Goal: Information Seeking & Learning: Learn about a topic

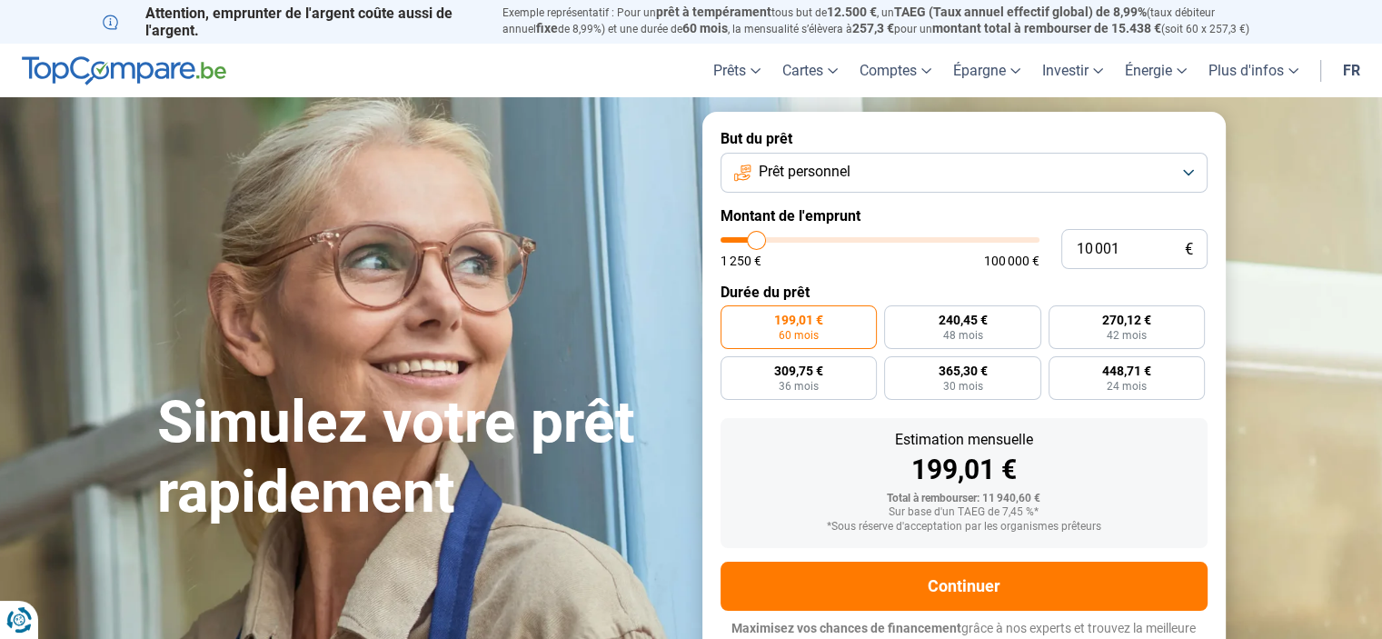
click at [759, 239] on input "range" at bounding box center [879, 239] width 319 height 5
type input "10000"
radio input "true"
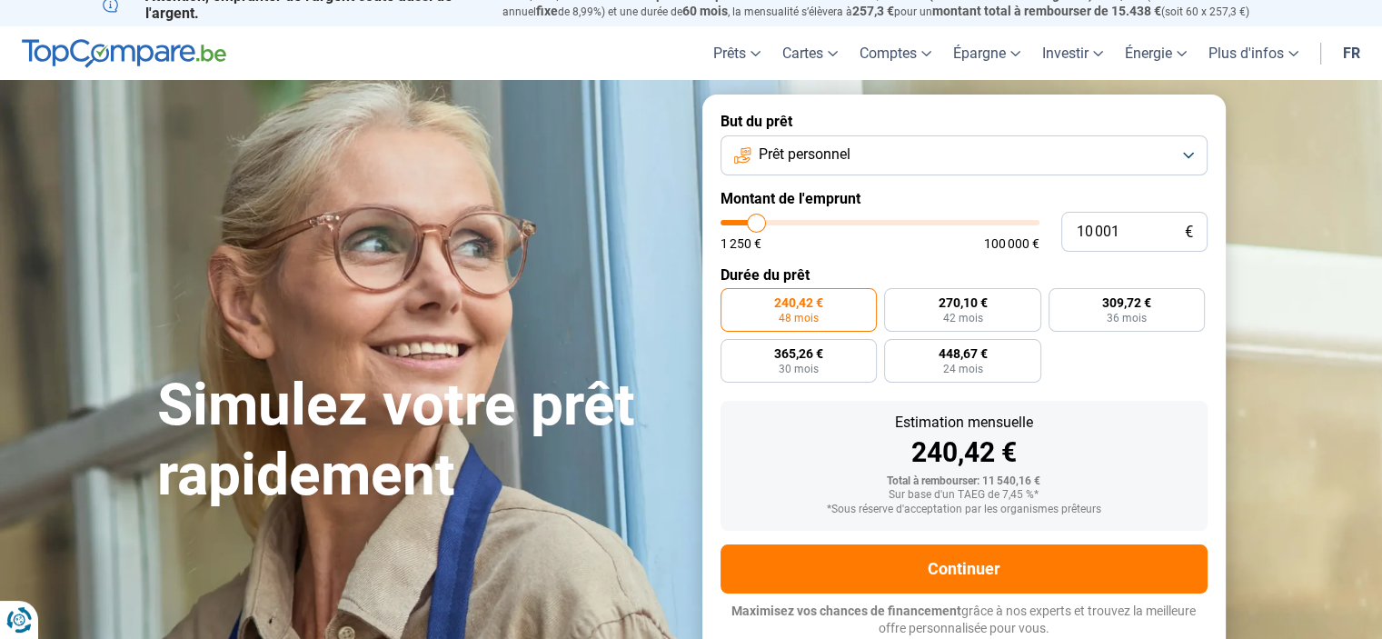
drag, startPoint x: 0, startPoint y: 0, endPoint x: 763, endPoint y: 242, distance: 800.4
click at [764, 243] on div "1 250 € 100 000 €" at bounding box center [879, 243] width 319 height 13
drag, startPoint x: 1130, startPoint y: 232, endPoint x: 1049, endPoint y: 233, distance: 80.9
click at [1050, 235] on div "10 001 € 1 250 € 100 000 €" at bounding box center [963, 232] width 487 height 40
type input "3"
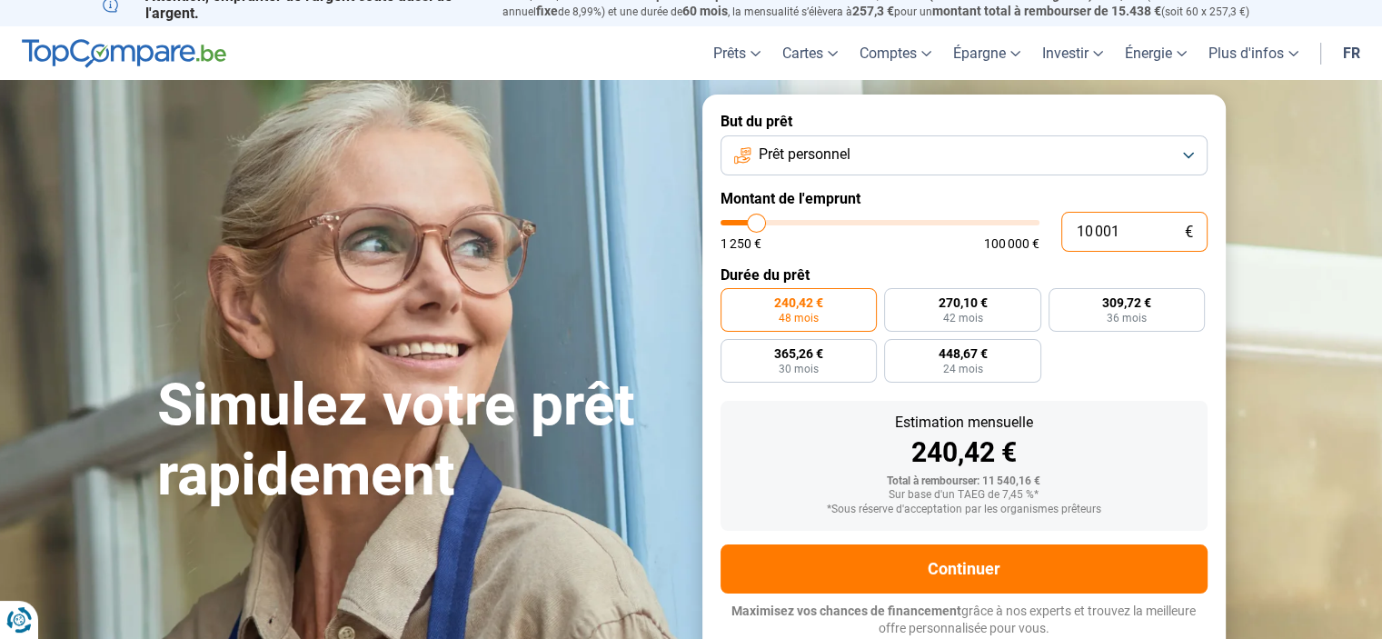
type input "1250"
type input "30"
type input "1250"
type input "300"
type input "1250"
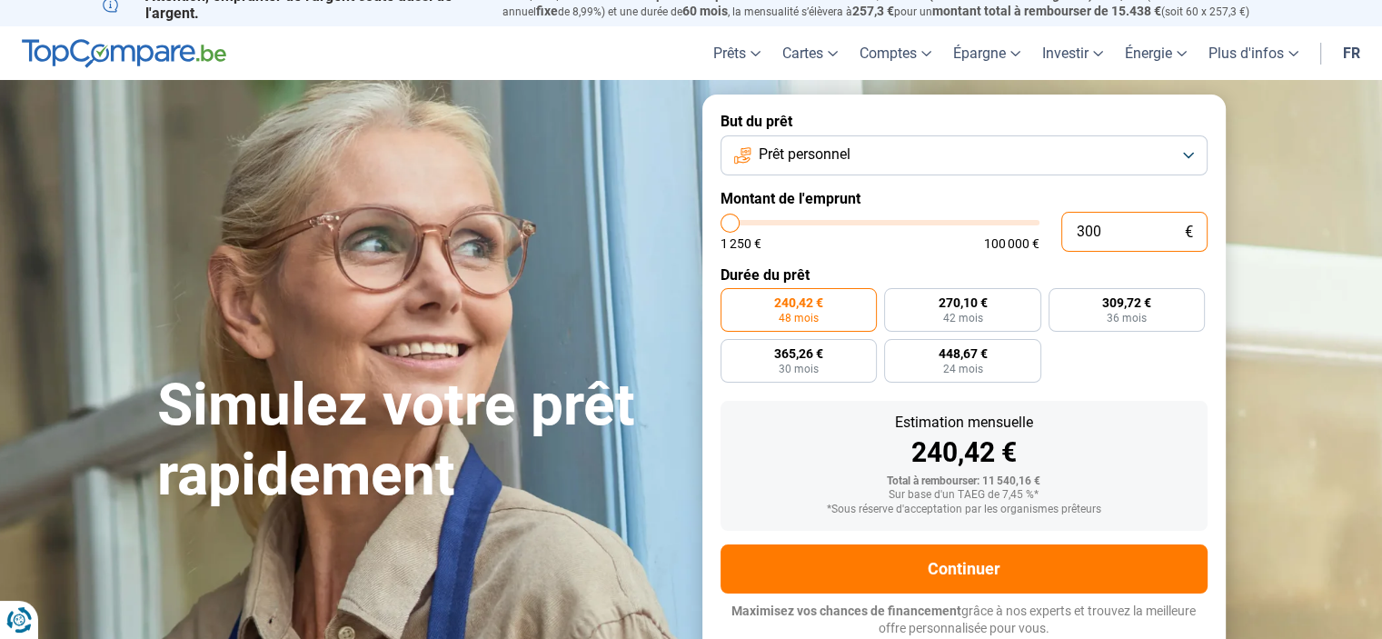
type input "3 000"
type input "3000"
type input "3 000"
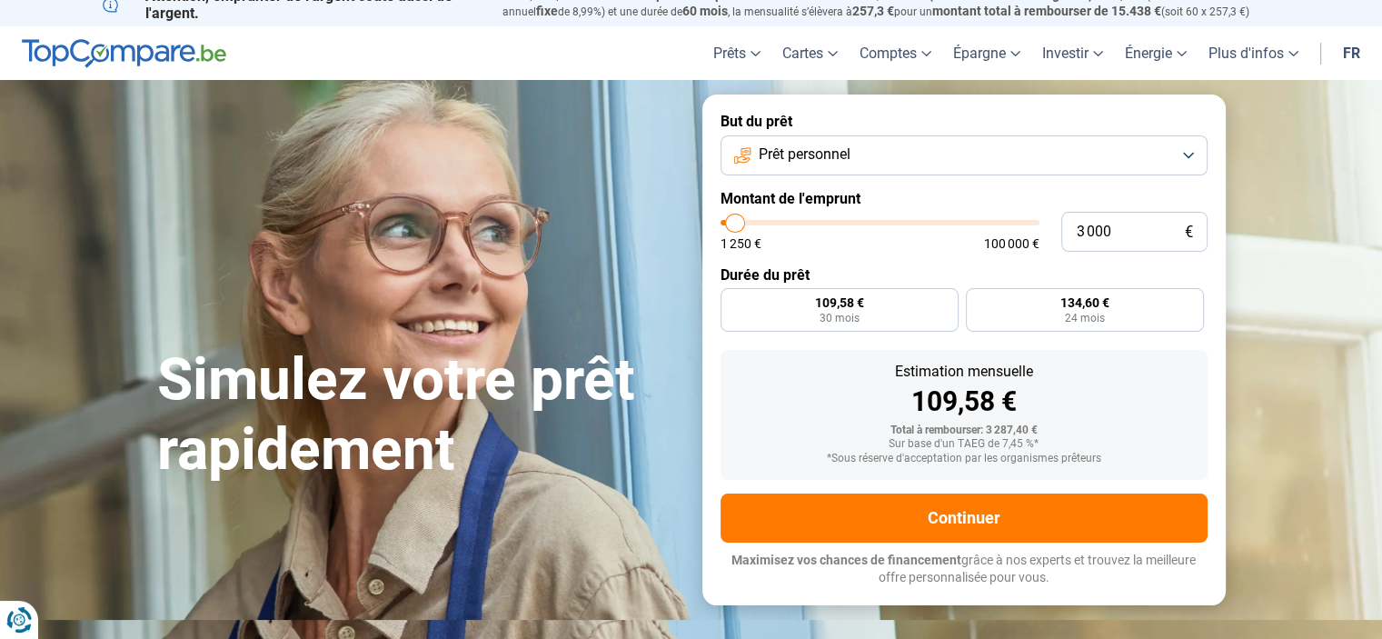
radio input "true"
click at [943, 263] on form "But du prêt Prêt personnel Montant de l'emprunt 3 000 € 1 250 € 100 000 € Durée…" at bounding box center [963, 349] width 523 height 510
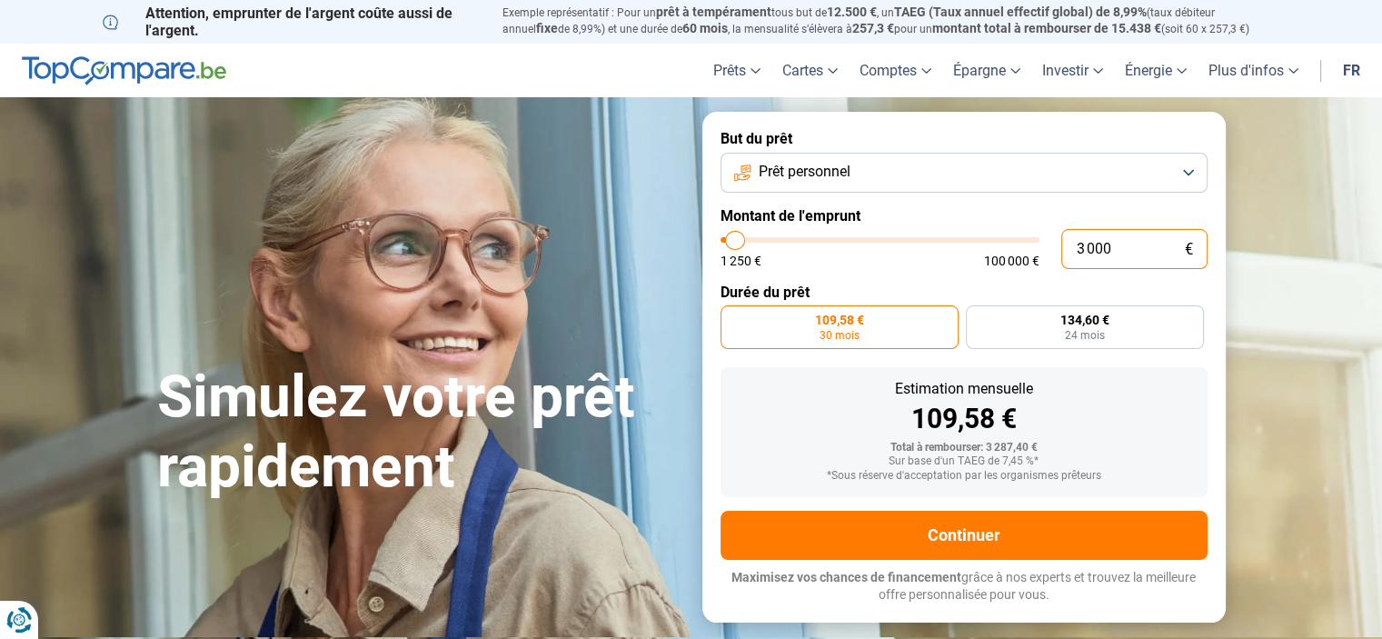
drag, startPoint x: 1086, startPoint y: 253, endPoint x: 1152, endPoint y: 253, distance: 65.4
click at [1150, 246] on input "3 000" at bounding box center [1134, 249] width 146 height 40
type input "35"
type input "1250"
type input "350"
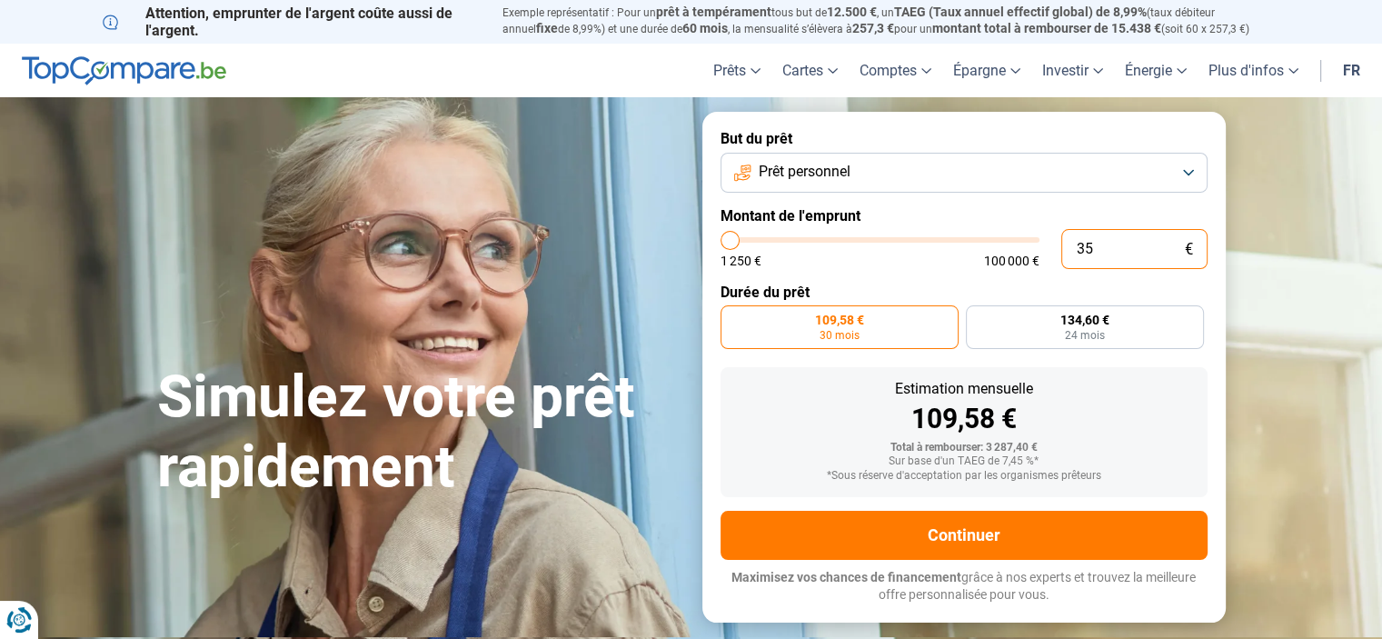
type input "1250"
type input "3 500"
type input "3500"
click at [1148, 353] on form "But du prêt Prêt personnel Montant de l'emprunt 3 500 € 1 250 € 100 000 € Durée…" at bounding box center [963, 367] width 523 height 510
drag, startPoint x: 1091, startPoint y: 246, endPoint x: 1135, endPoint y: 248, distance: 43.6
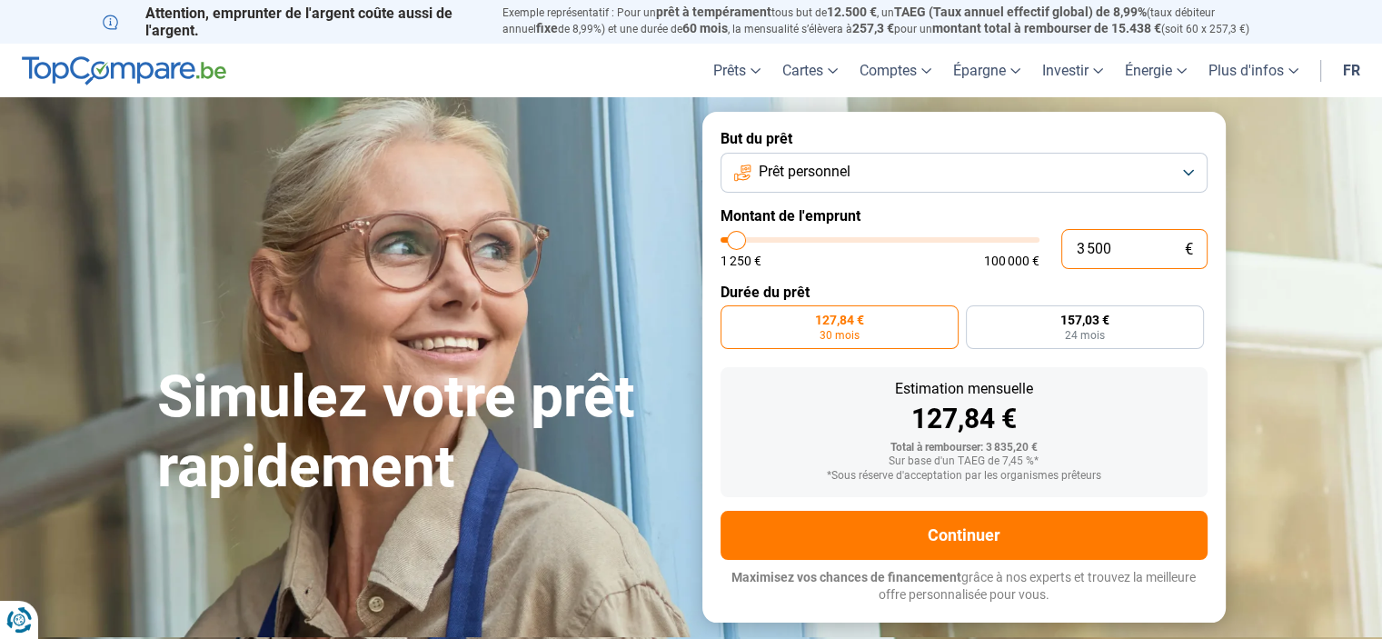
click at [1135, 248] on input "3 500" at bounding box center [1134, 249] width 146 height 40
type input "35"
type input "1250"
type input "3"
type input "1250"
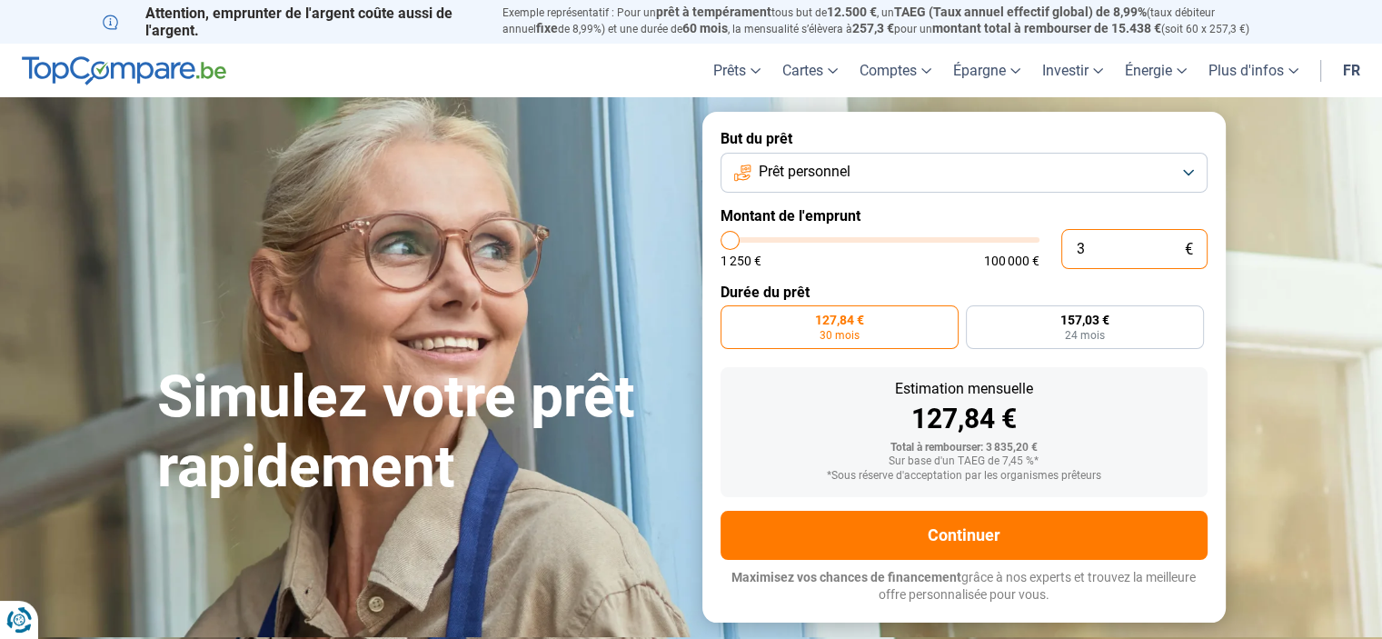
type input "30"
type input "1250"
type input "300"
type input "1250"
type input "3 000"
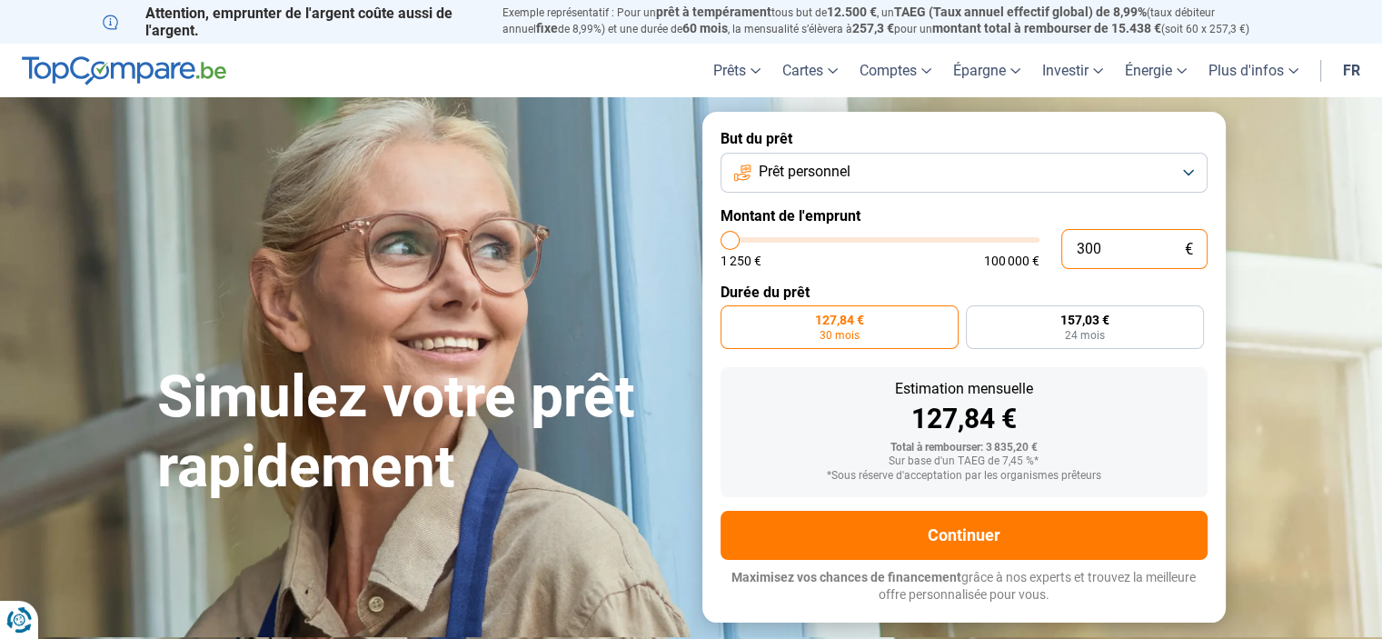
type input "3000"
click at [1118, 283] on label "Durée du prêt" at bounding box center [963, 291] width 487 height 17
click at [1057, 249] on div "3 000 € 1 250 € 100 000 €" at bounding box center [963, 249] width 487 height 40
drag, startPoint x: 1142, startPoint y: 250, endPoint x: 1043, endPoint y: 240, distance: 99.5
click at [1045, 247] on div "3 000 € 1 250 € 100 000 €" at bounding box center [963, 249] width 487 height 40
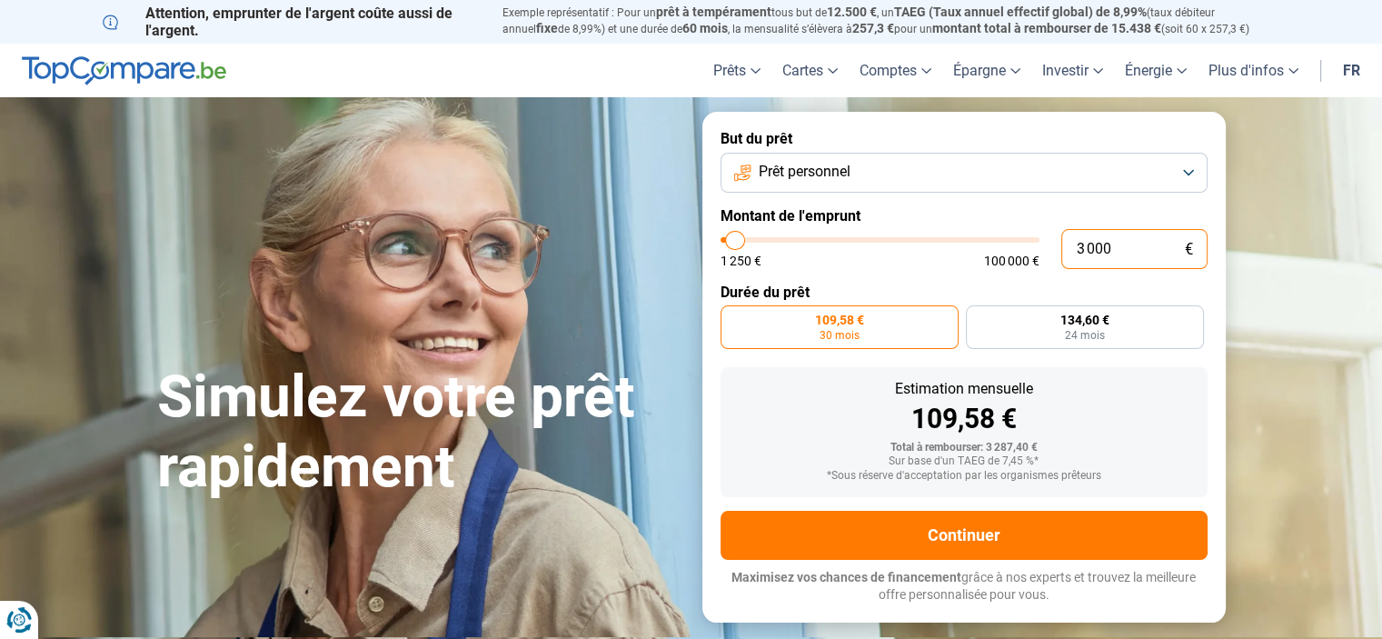
type input "4"
type input "1250"
type input "40"
type input "1250"
type input "400"
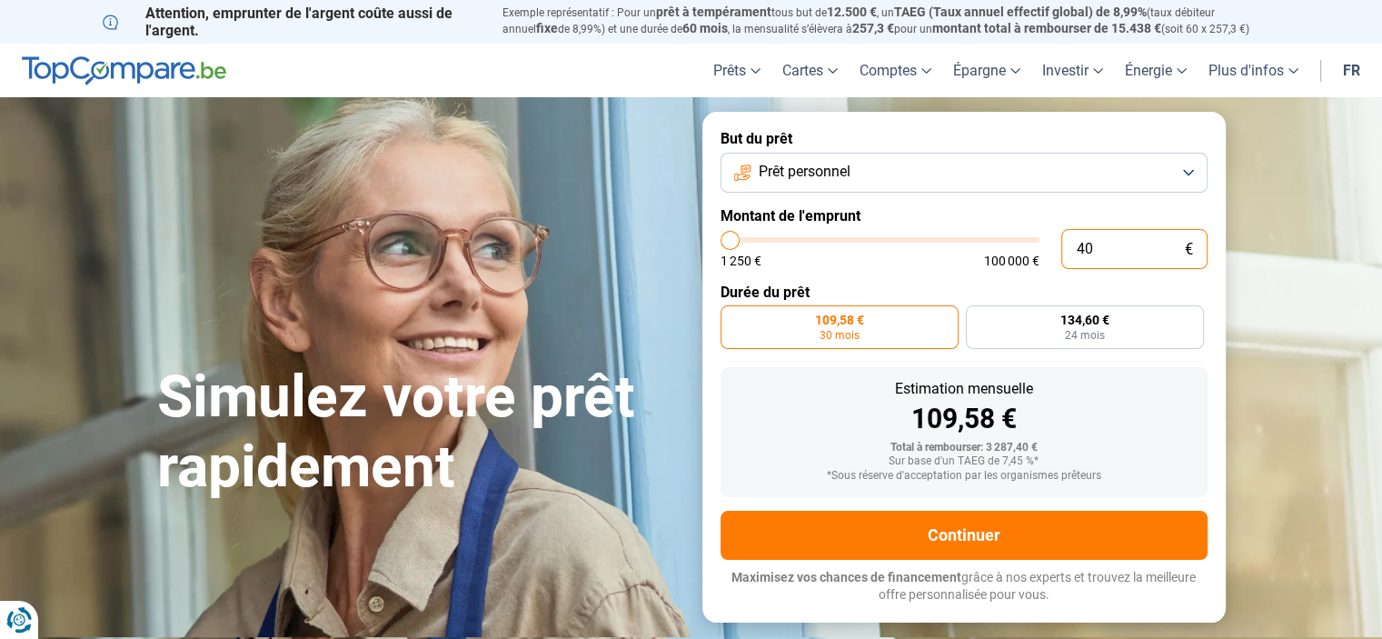
type input "1250"
type input "4 000"
type input "4000"
type input "4 000"
radio input "false"
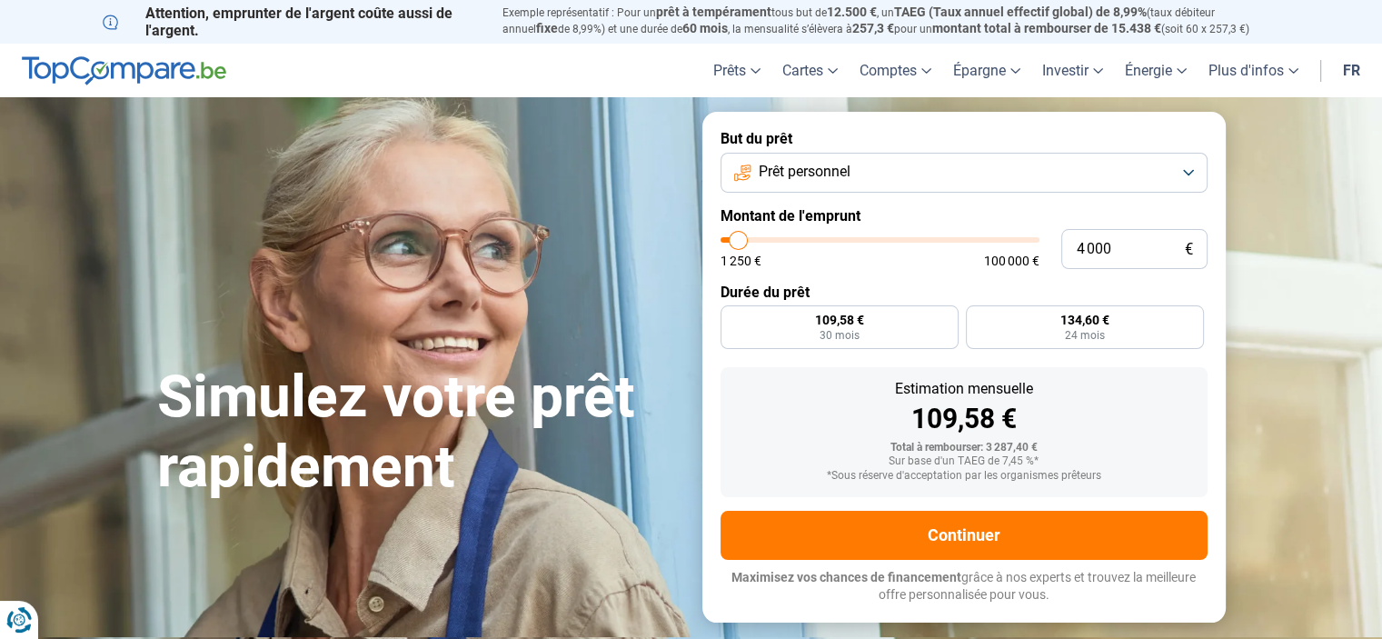
click at [1108, 273] on form "But du prêt Prêt personnel Montant de l'emprunt 4 000 € 1 250 € 100 000 € Durée…" at bounding box center [963, 367] width 523 height 510
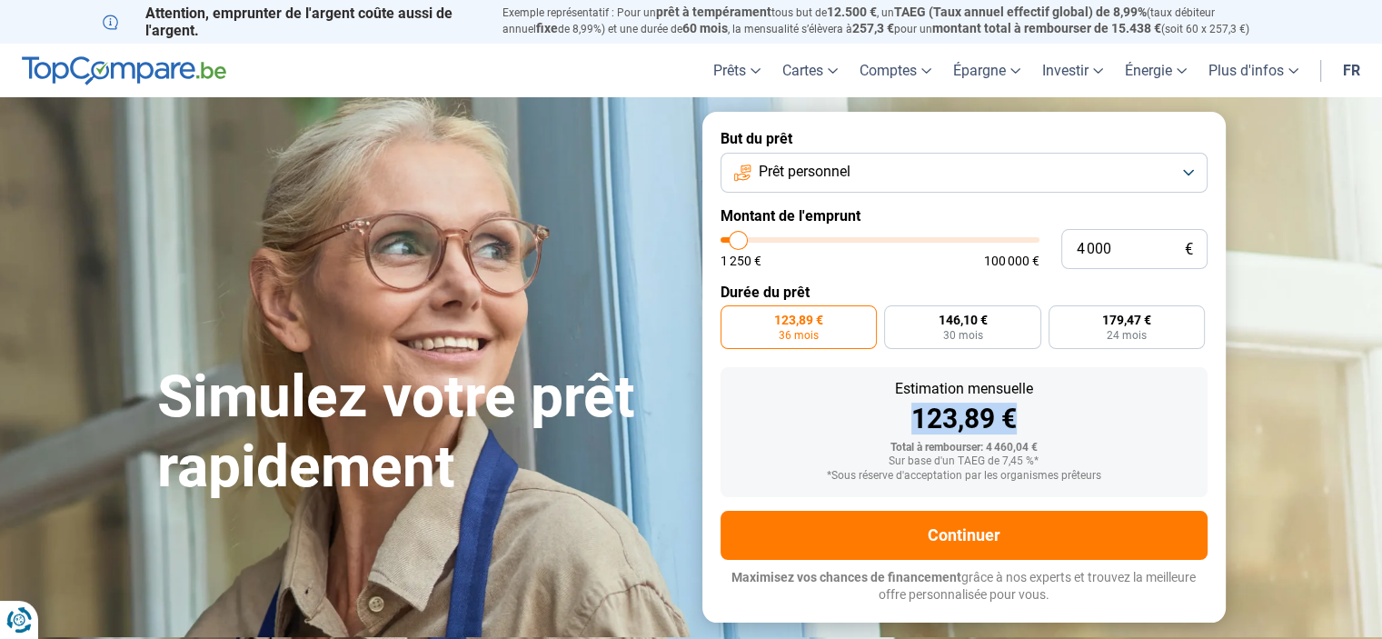
drag, startPoint x: 910, startPoint y: 417, endPoint x: 1082, endPoint y: 419, distance: 171.7
click at [1082, 419] on div "123,89 €" at bounding box center [964, 418] width 458 height 27
drag, startPoint x: 1118, startPoint y: 256, endPoint x: 1050, endPoint y: 253, distance: 68.2
click at [1057, 255] on div "4 000 € 1 250 € 100 000 €" at bounding box center [963, 249] width 487 height 40
type input "0"
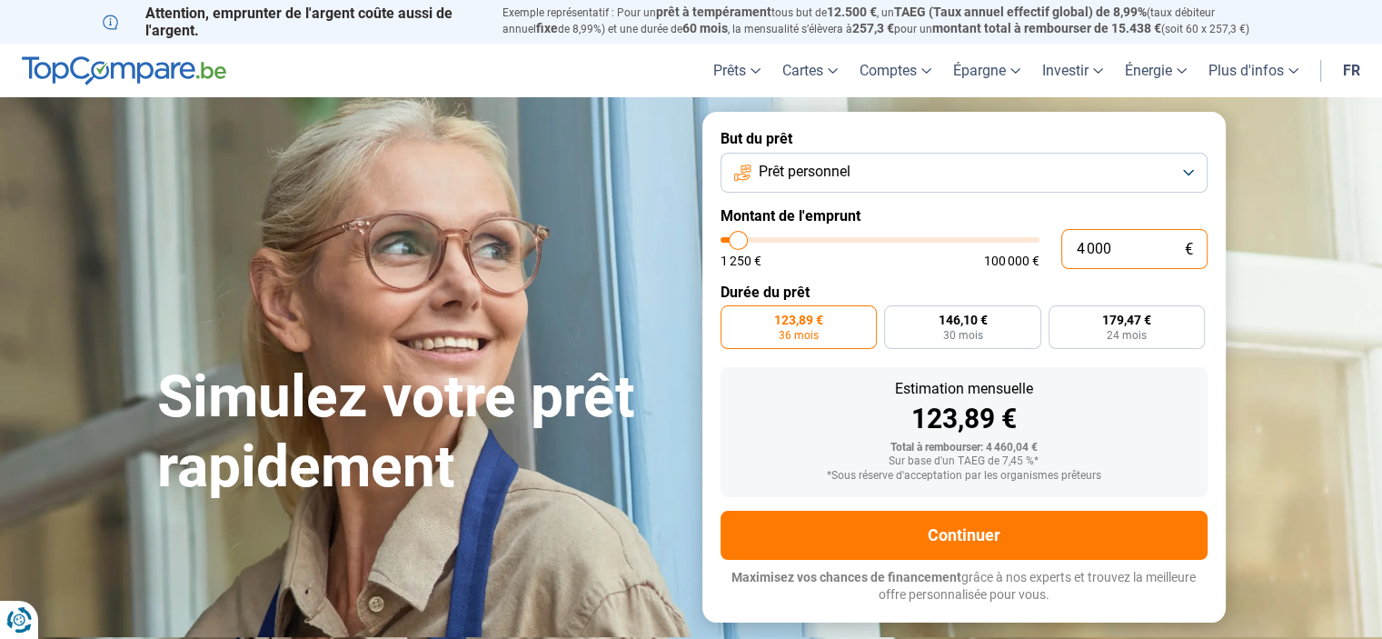
type input "1250"
type input "0"
type input "6"
type input "1250"
type input "60"
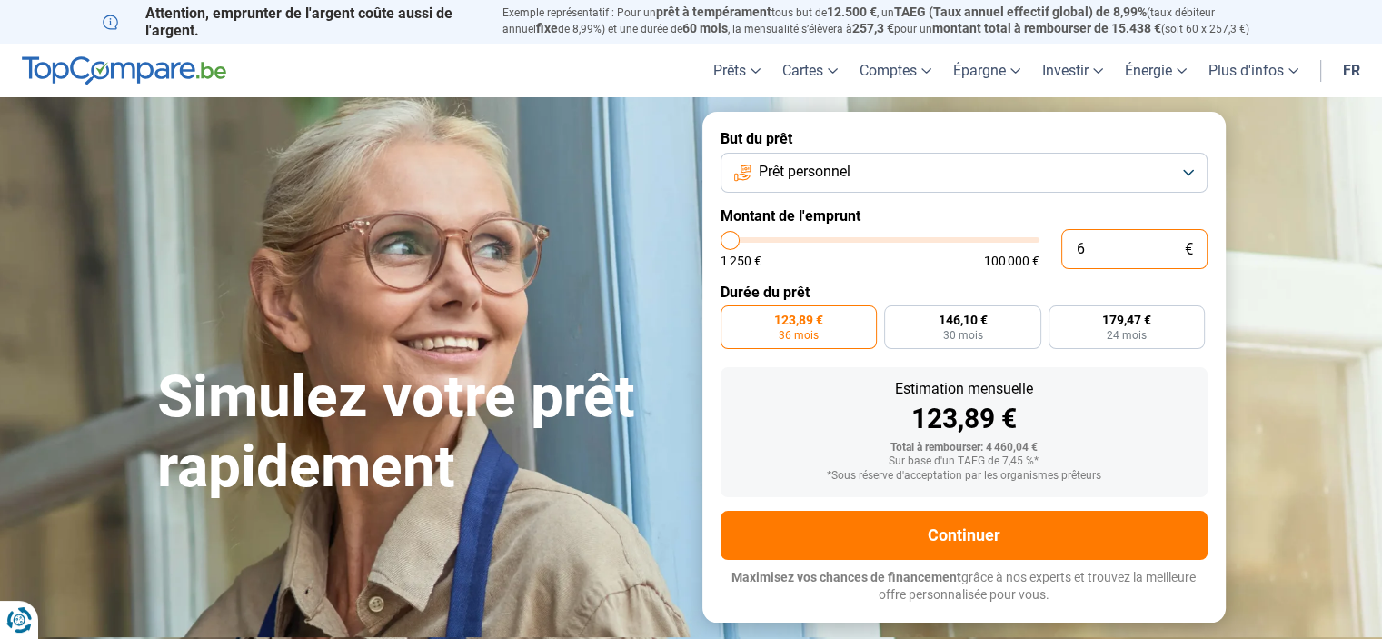
type input "1250"
type input "600"
type input "1250"
type input "6 000"
type input "6000"
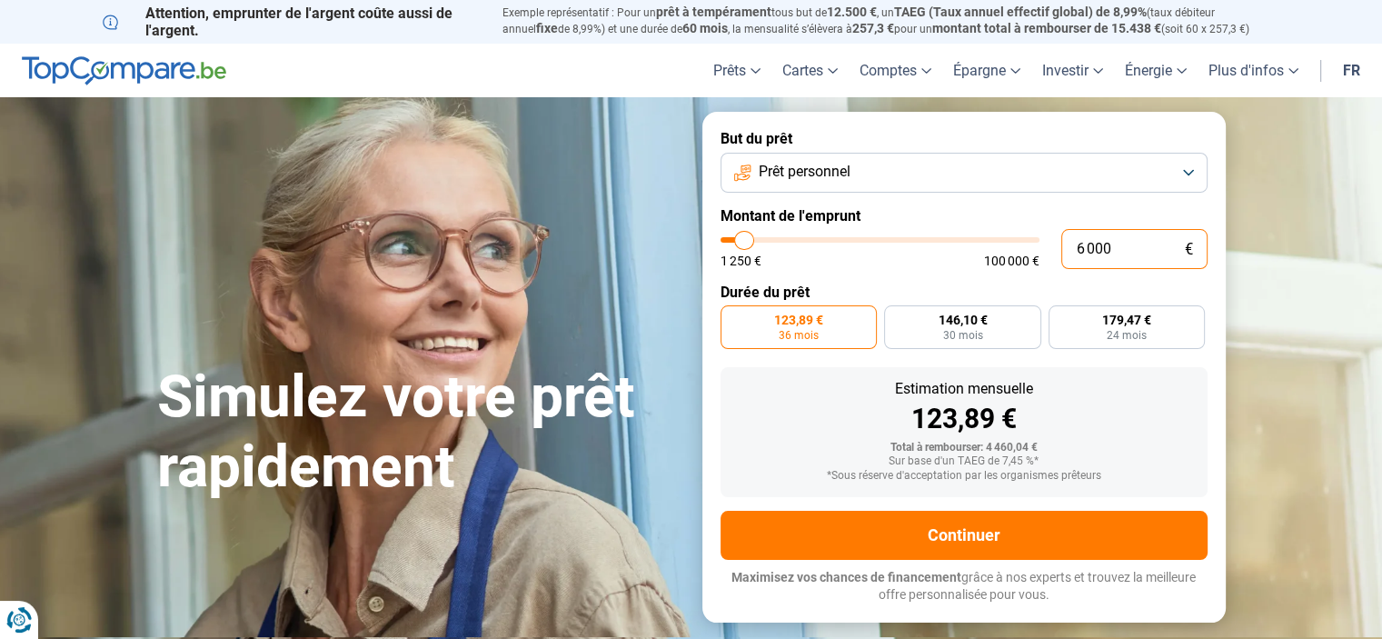
type input "6 000"
radio input "false"
click at [1090, 275] on form "But du prêt Prêt personnel Montant de l'emprunt 6 000 € 1 250 € 100 000 € Durée…" at bounding box center [963, 367] width 523 height 510
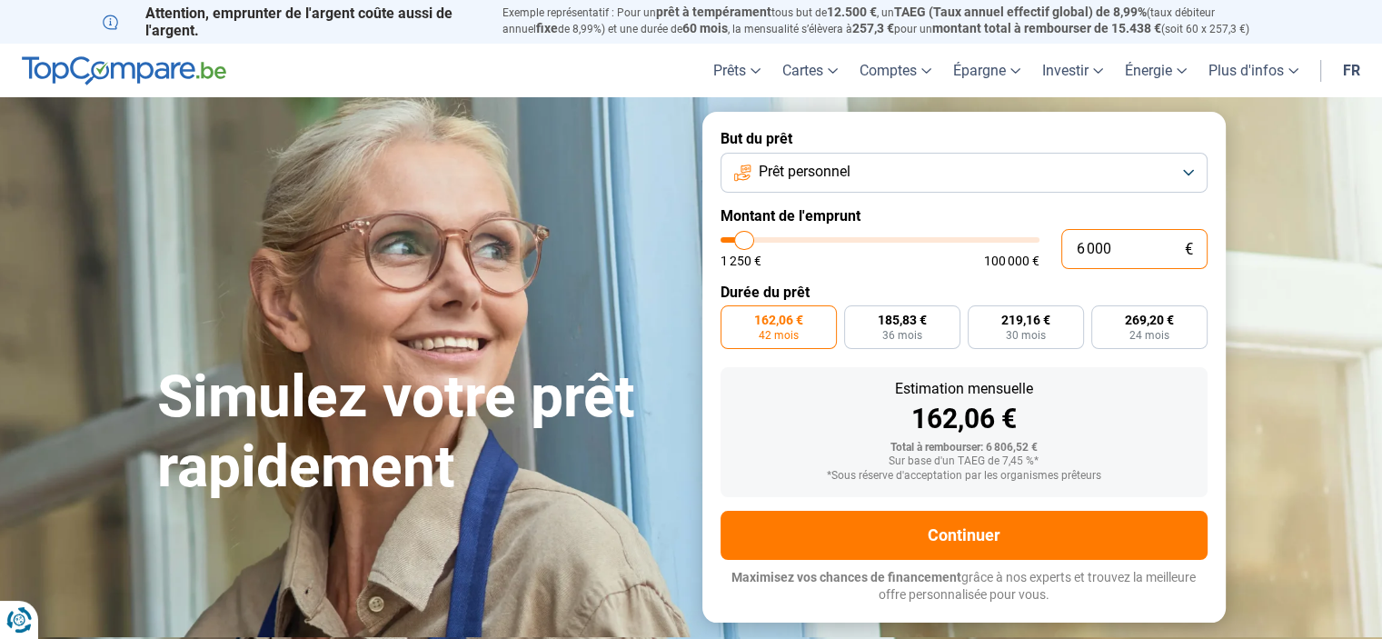
drag, startPoint x: 1125, startPoint y: 241, endPoint x: 1064, endPoint y: 244, distance: 61.9
click at [1067, 244] on input "6 000" at bounding box center [1134, 249] width 146 height 40
type input "5"
type input "1250"
type input "50"
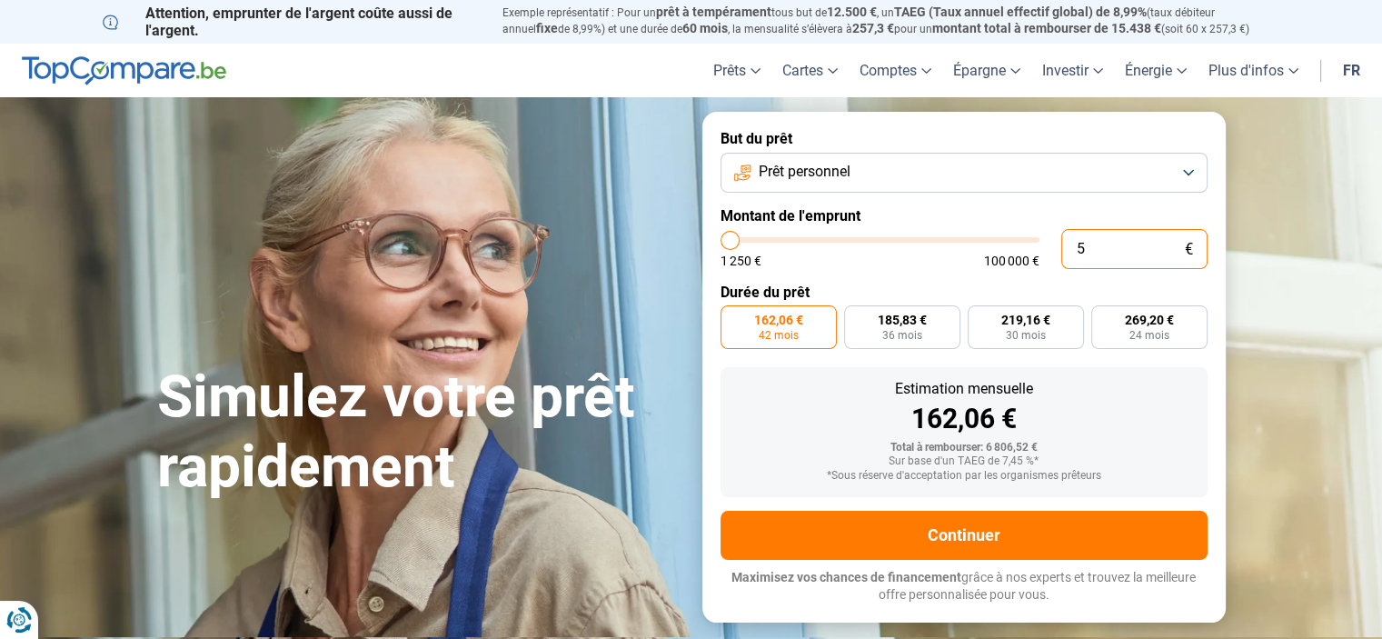
type input "1250"
type input "500"
type input "1250"
type input "5 000"
type input "5000"
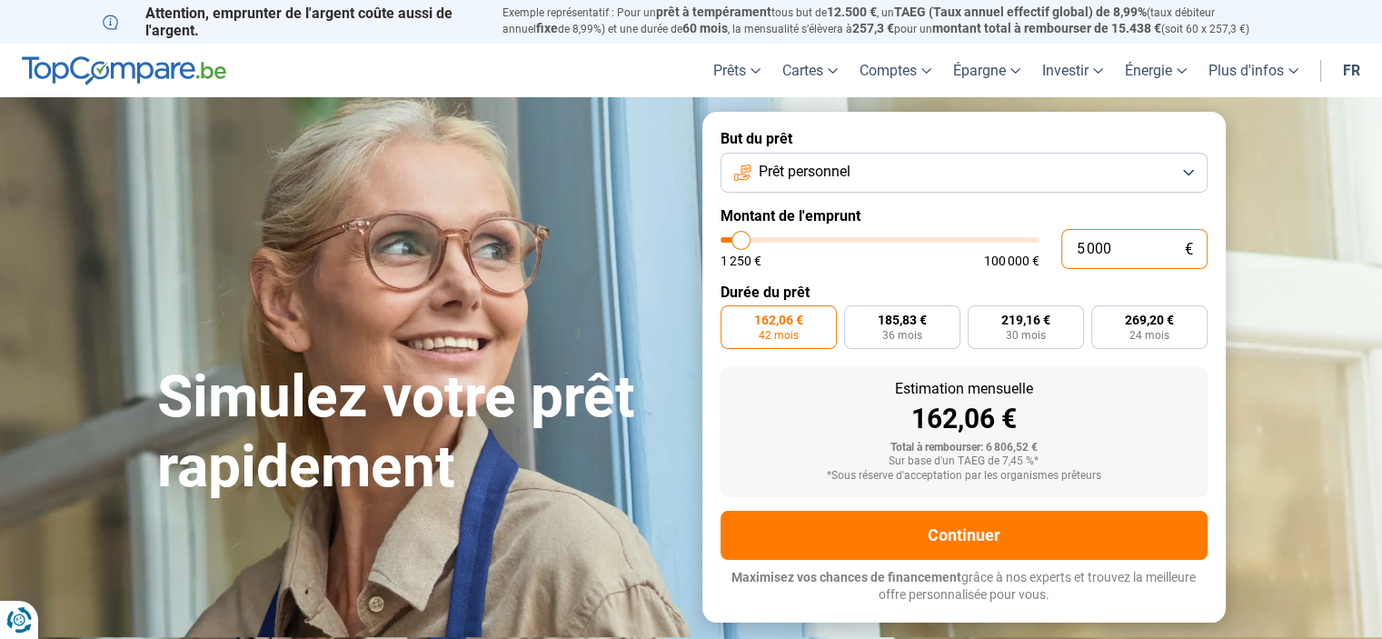
type input "5 000"
radio input "true"
click at [1123, 286] on label "Durée du prêt" at bounding box center [963, 291] width 487 height 17
drag, startPoint x: 1084, startPoint y: 243, endPoint x: 1155, endPoint y: 246, distance: 71.8
click at [1153, 238] on input "5 000" at bounding box center [1134, 249] width 146 height 40
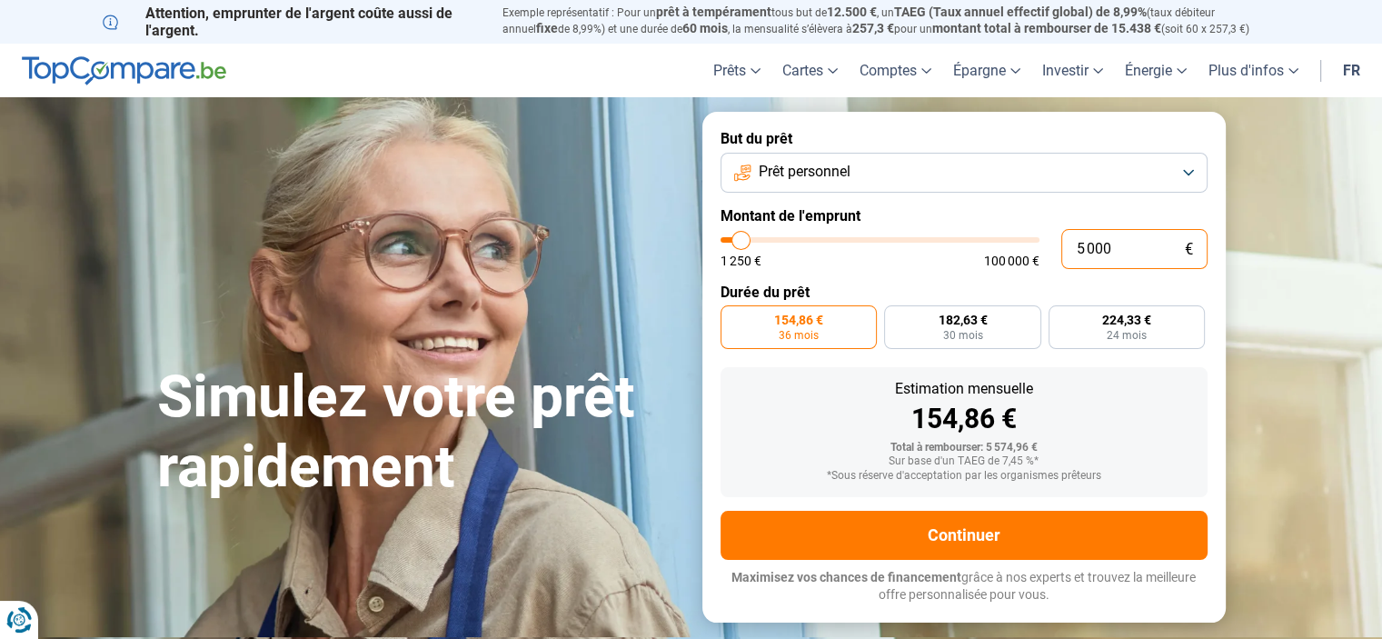
type input "55"
type input "1250"
type input "550"
type input "1250"
type input "5 500"
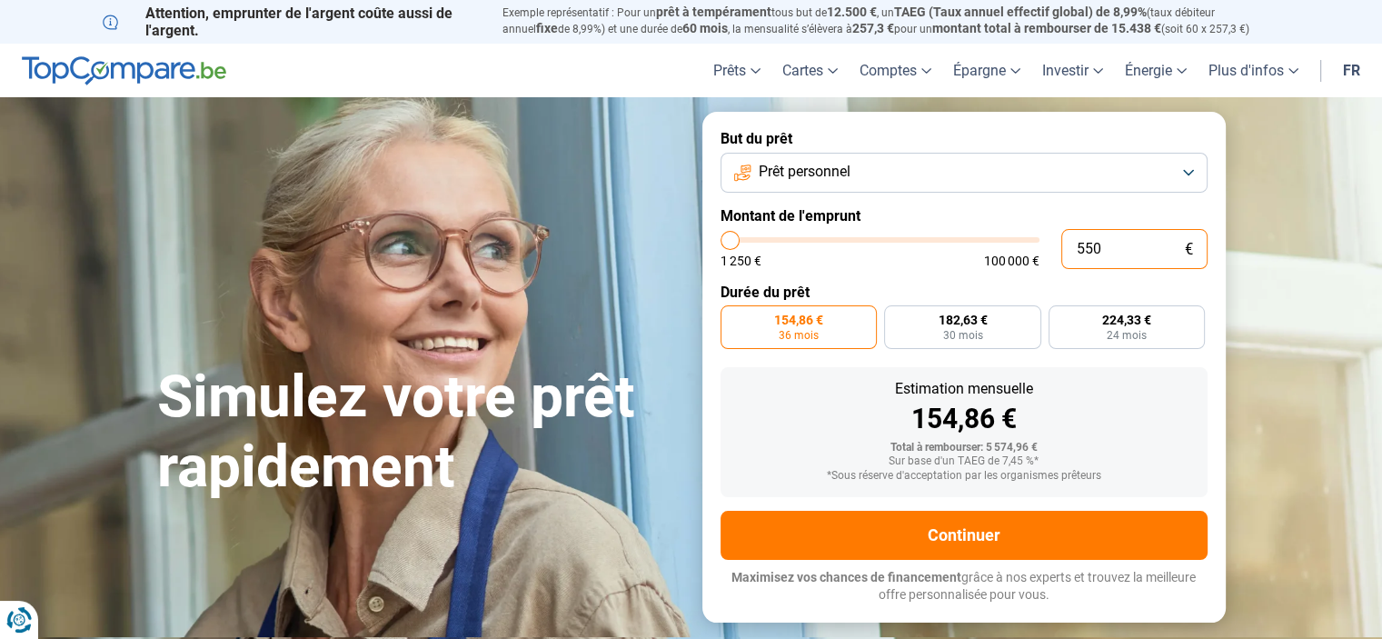
type input "5500"
click at [1145, 291] on label "Durée du prêt" at bounding box center [963, 291] width 487 height 17
drag, startPoint x: 1143, startPoint y: 255, endPoint x: 1047, endPoint y: 249, distance: 95.6
click at [1047, 249] on div "5 500 € 1 250 € 100 000 €" at bounding box center [963, 249] width 487 height 40
type input "4"
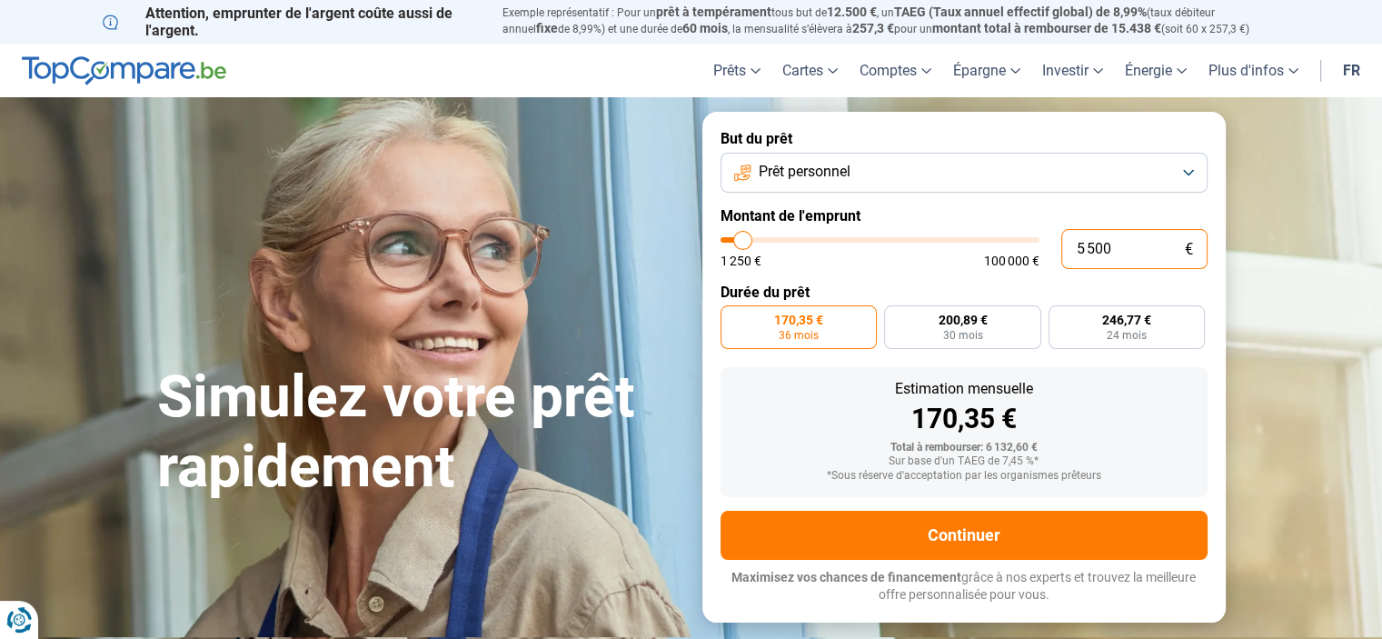
type input "1250"
type input "40"
type input "1250"
type input "400"
type input "1250"
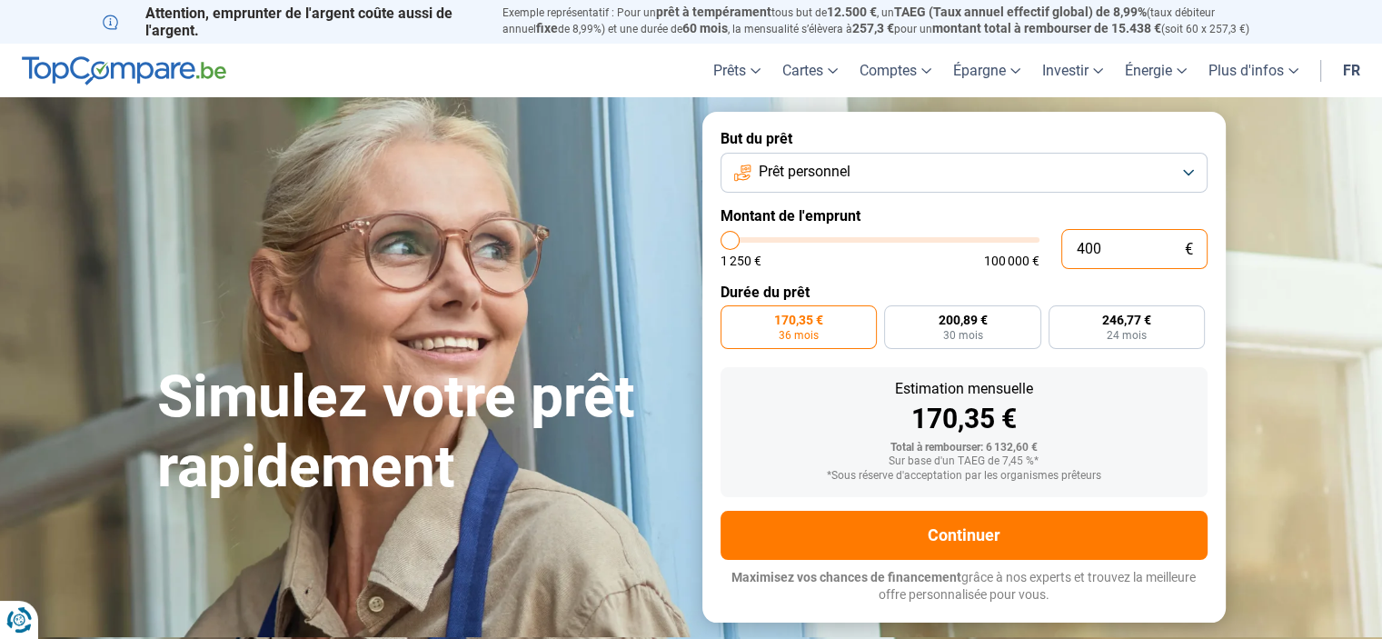
type input "4 000"
type input "4000"
type input "4 000"
click at [1112, 279] on form "But du prêt Prêt personnel Montant de l'emprunt 4 000 € 1 250 € 100 000 € Durée…" at bounding box center [963, 367] width 523 height 510
